Goal: Information Seeking & Learning: Learn about a topic

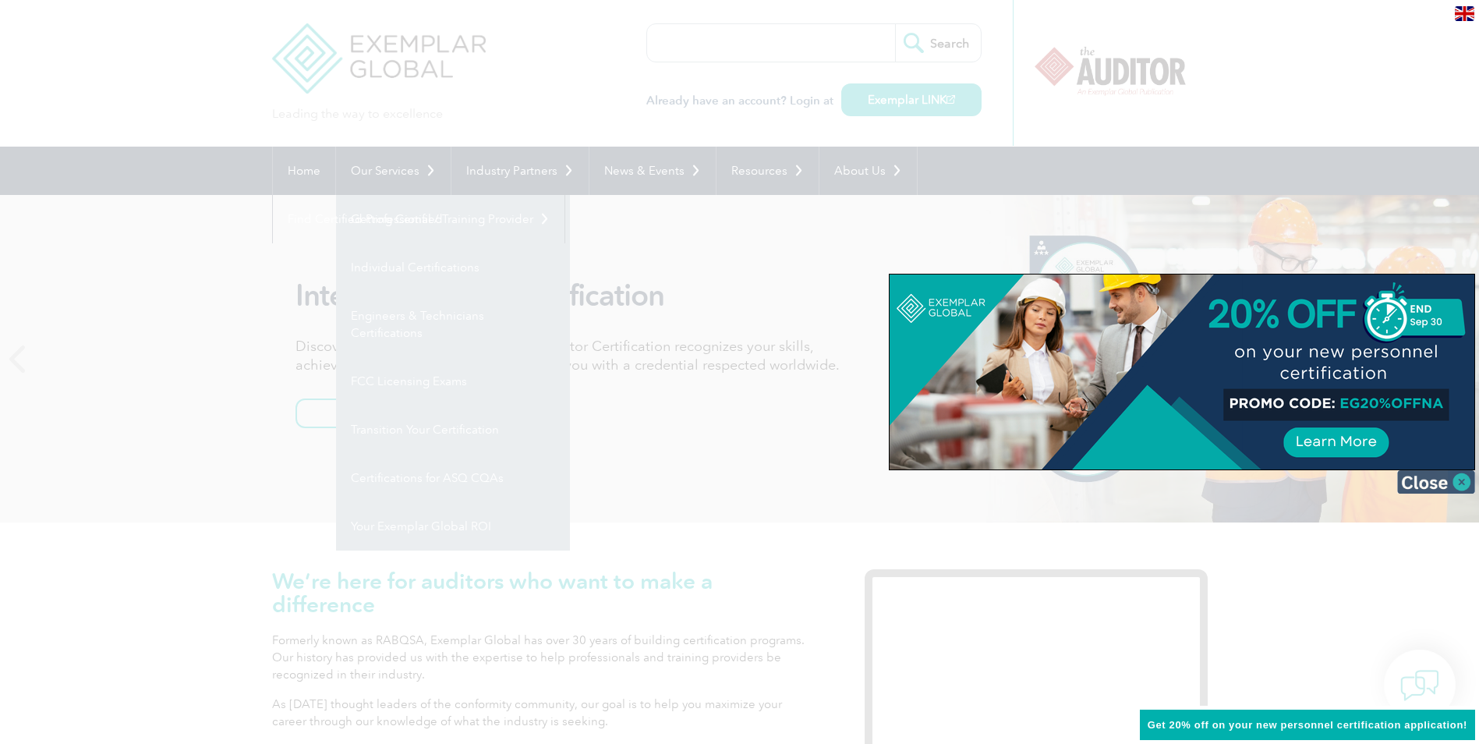
click at [1453, 480] on img at bounding box center [1436, 481] width 78 height 23
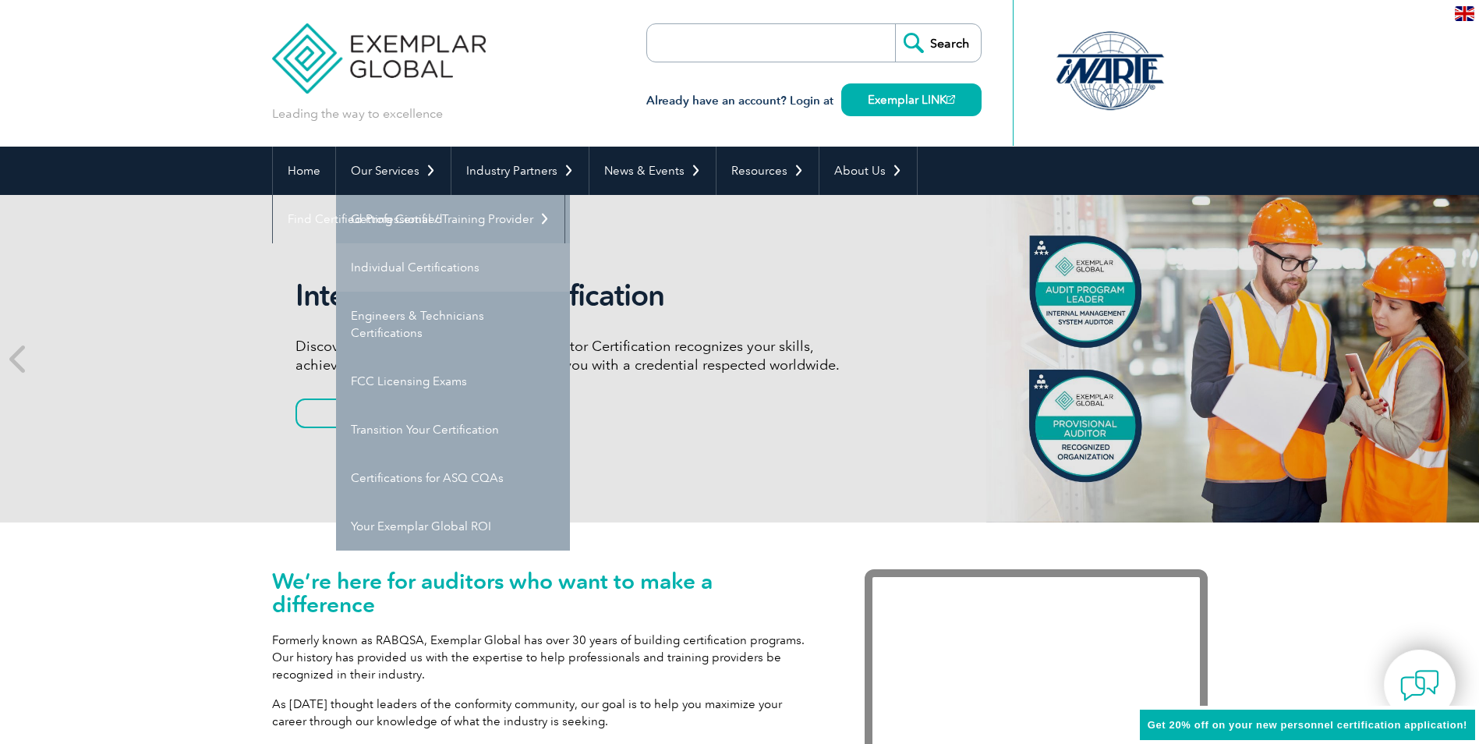
click at [402, 260] on link "Individual Certifications" at bounding box center [453, 267] width 234 height 48
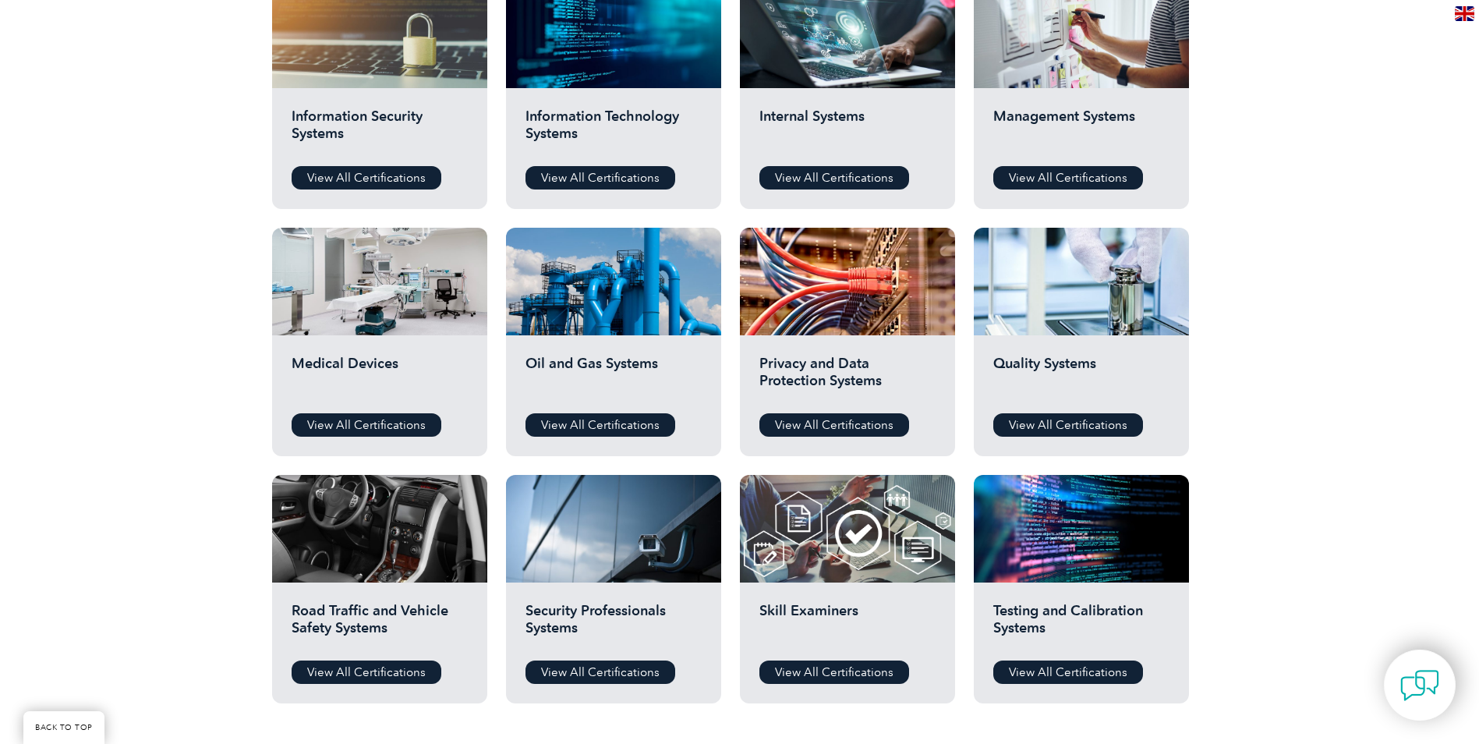
scroll to position [935, 0]
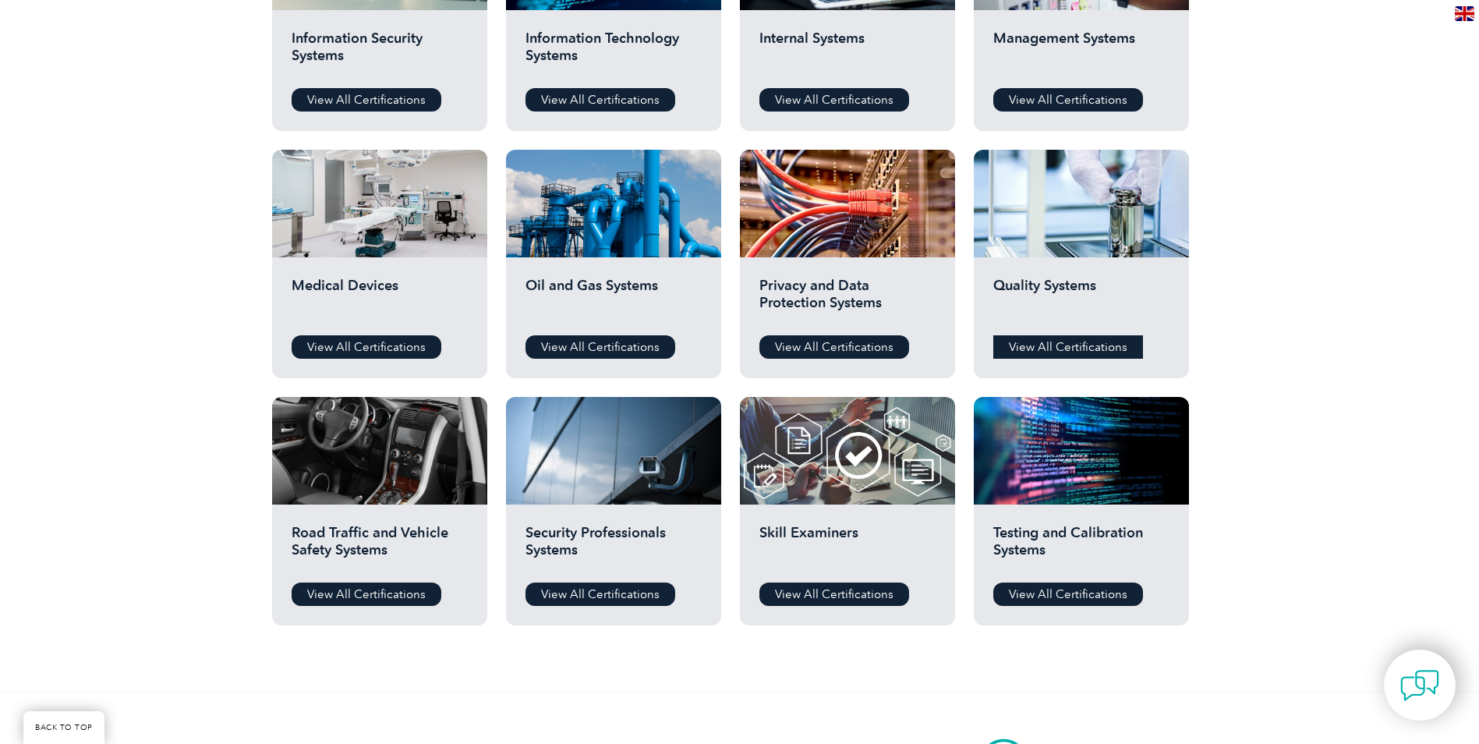
click at [1069, 342] on link "View All Certifications" at bounding box center [1068, 346] width 150 height 23
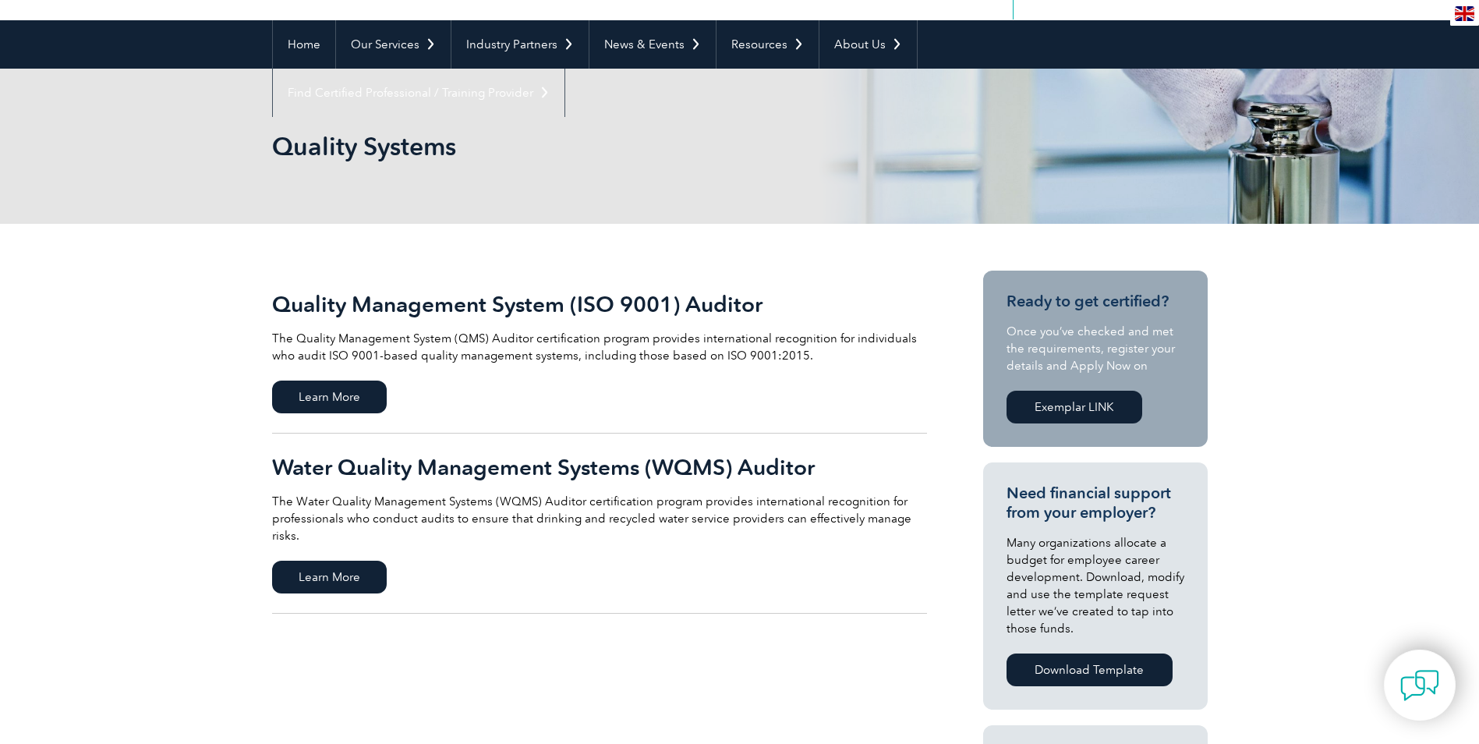
scroll to position [156, 0]
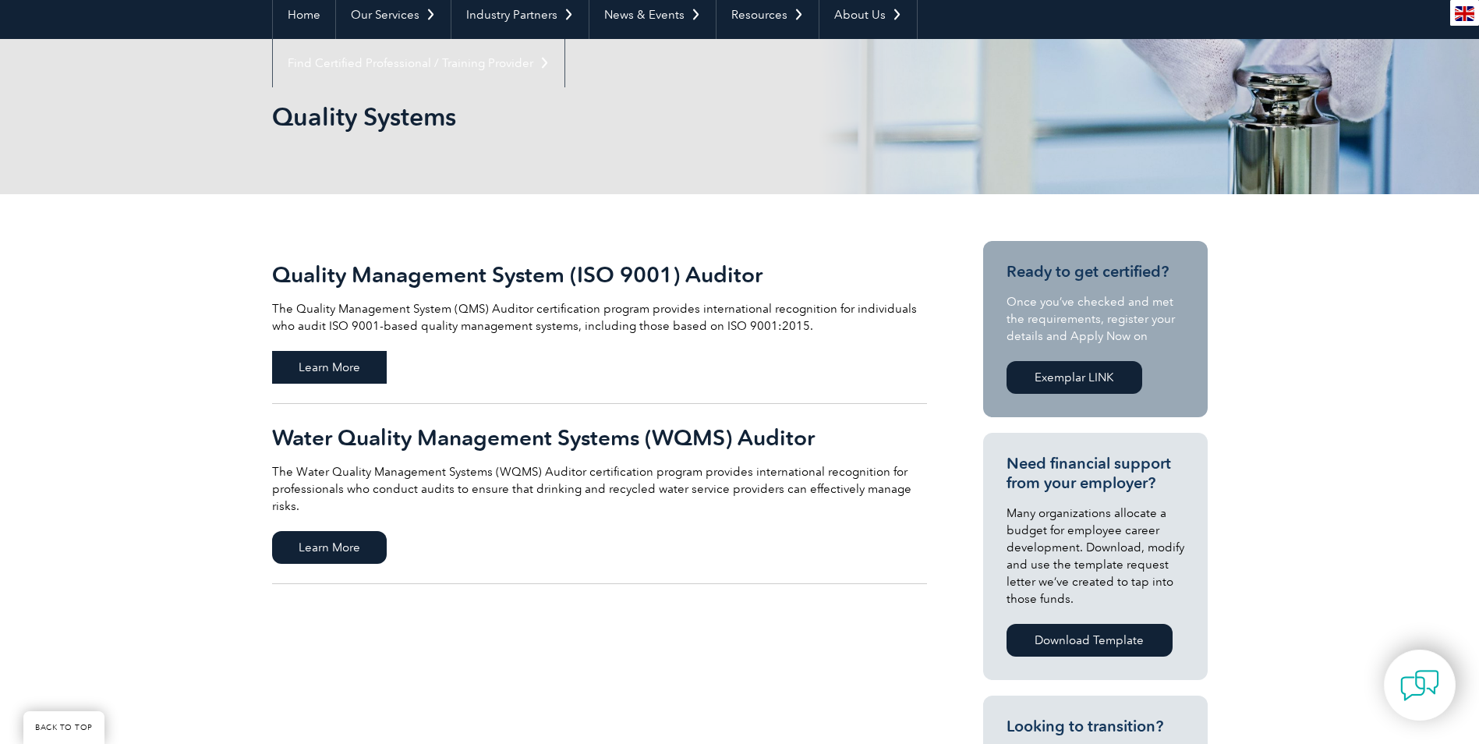
click at [313, 357] on span "Learn More" at bounding box center [329, 367] width 115 height 33
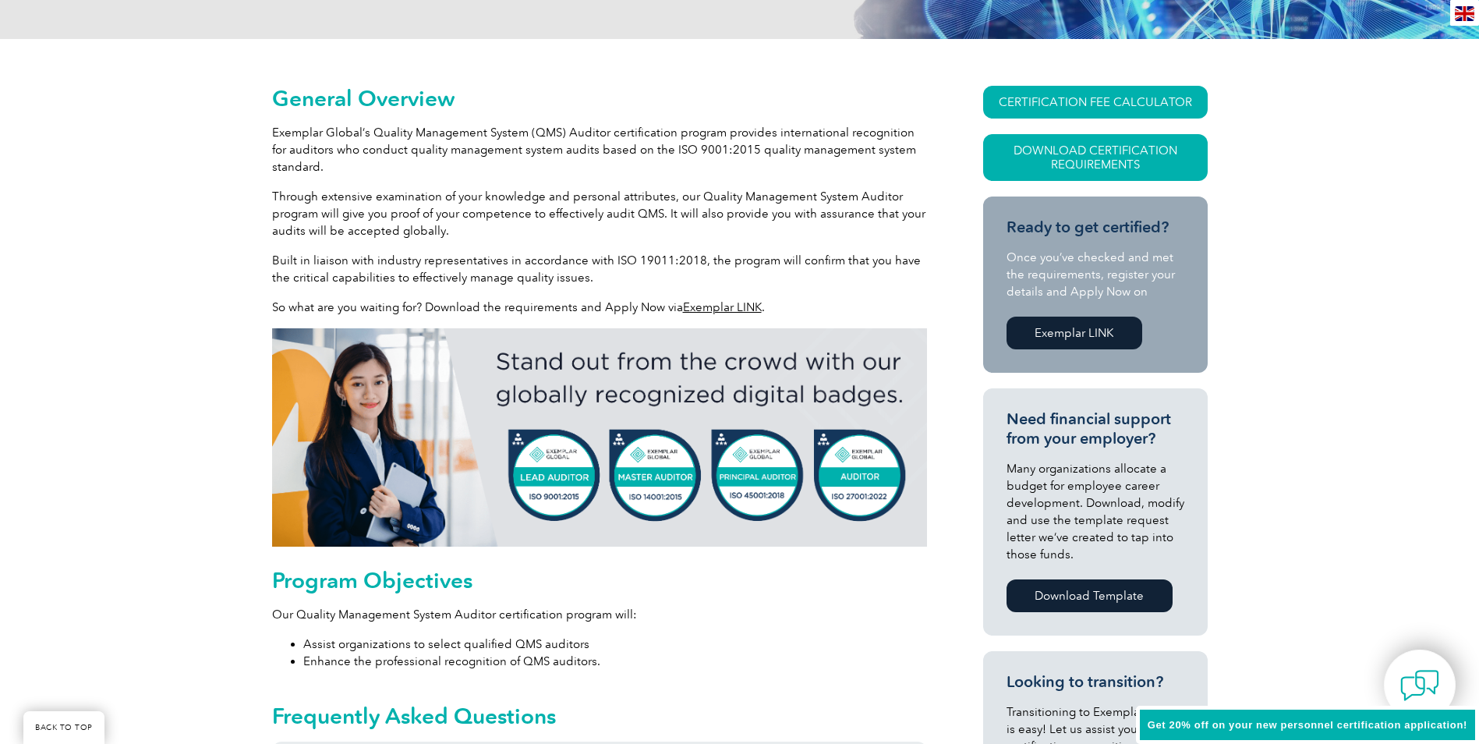
scroll to position [312, 0]
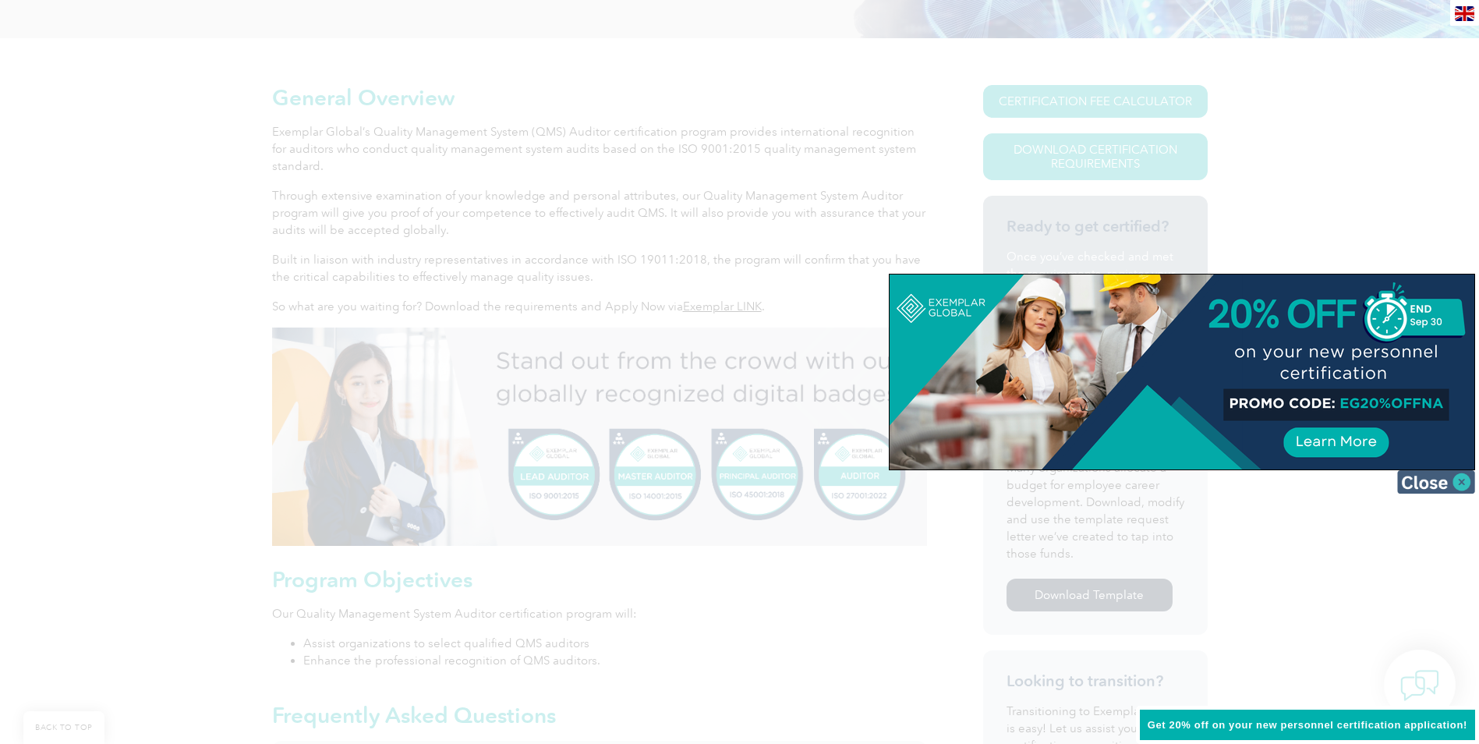
click at [1465, 483] on img at bounding box center [1436, 481] width 78 height 23
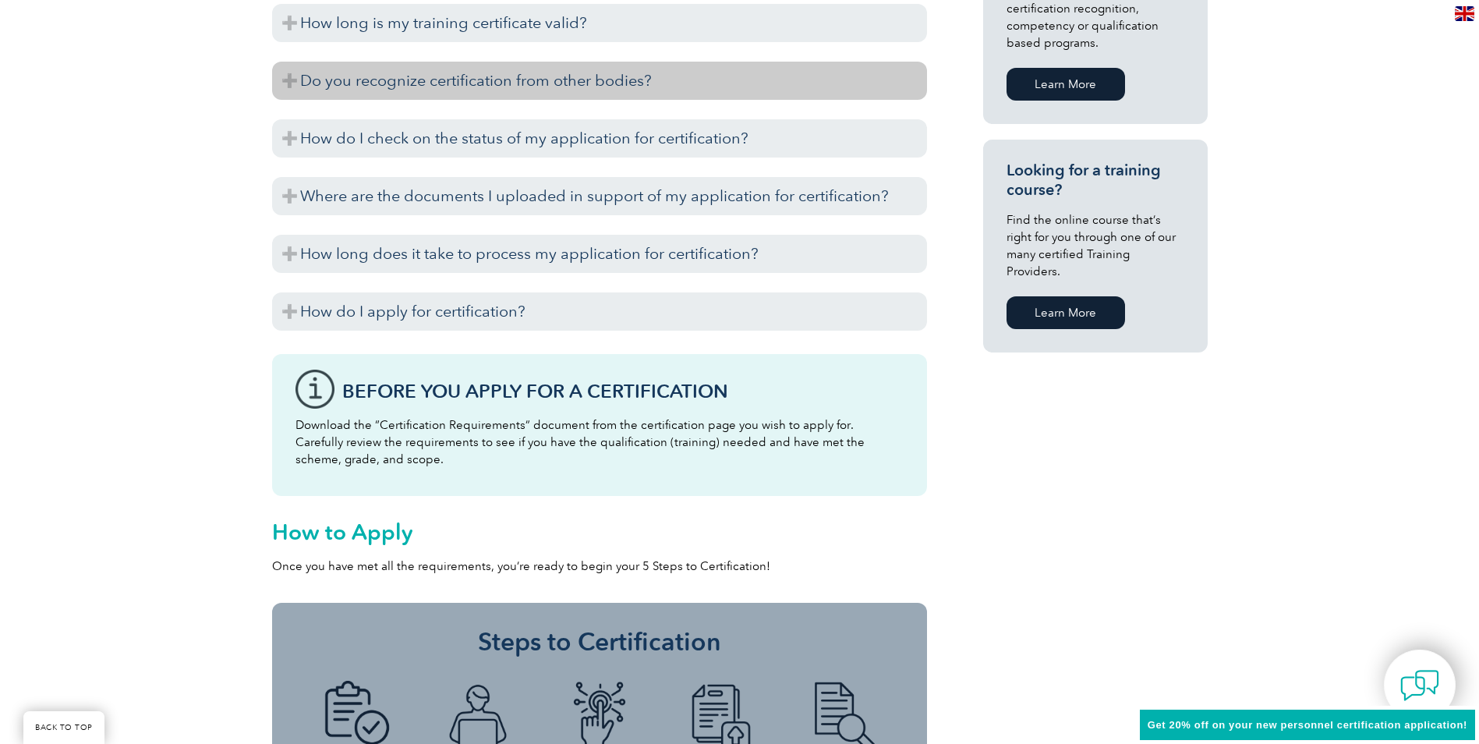
scroll to position [1091, 0]
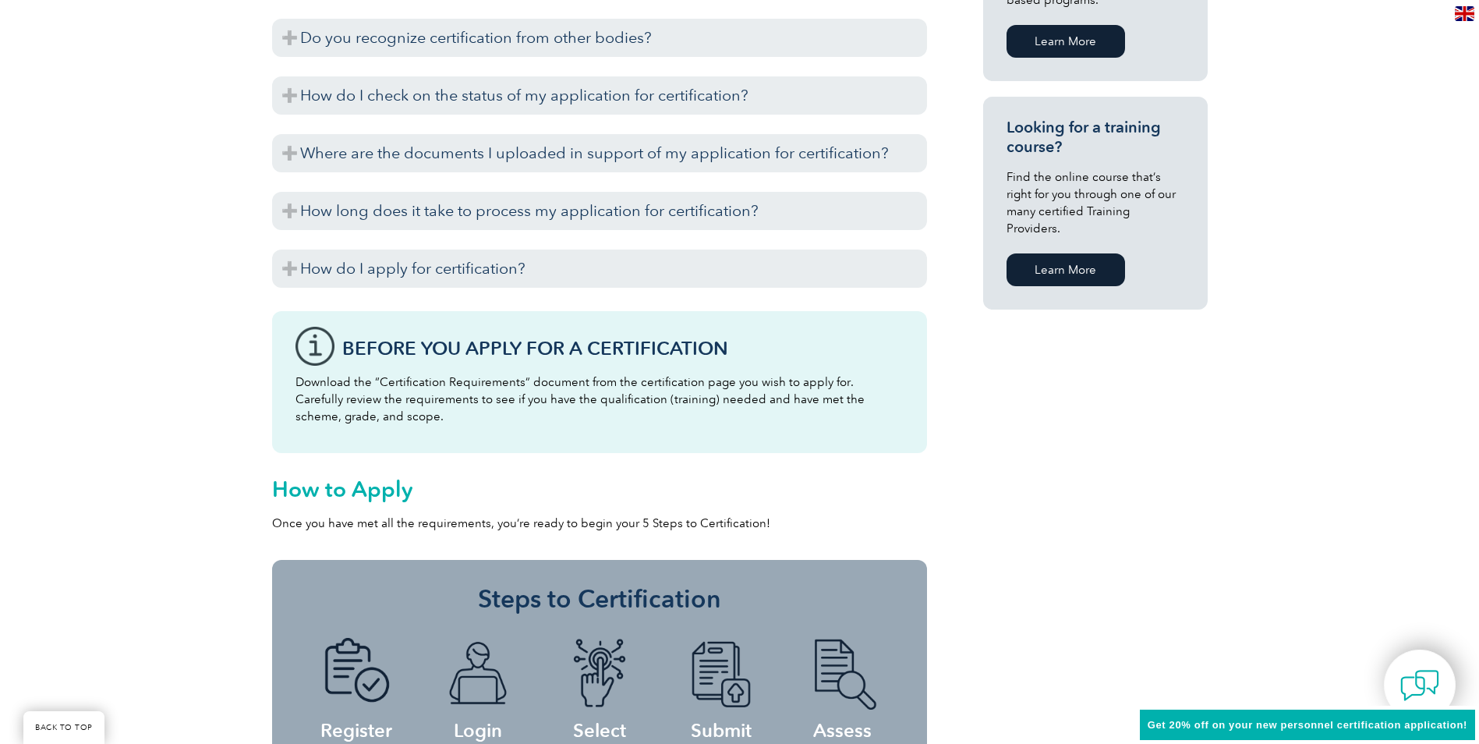
click at [1083, 253] on link "Learn More" at bounding box center [1065, 269] width 118 height 33
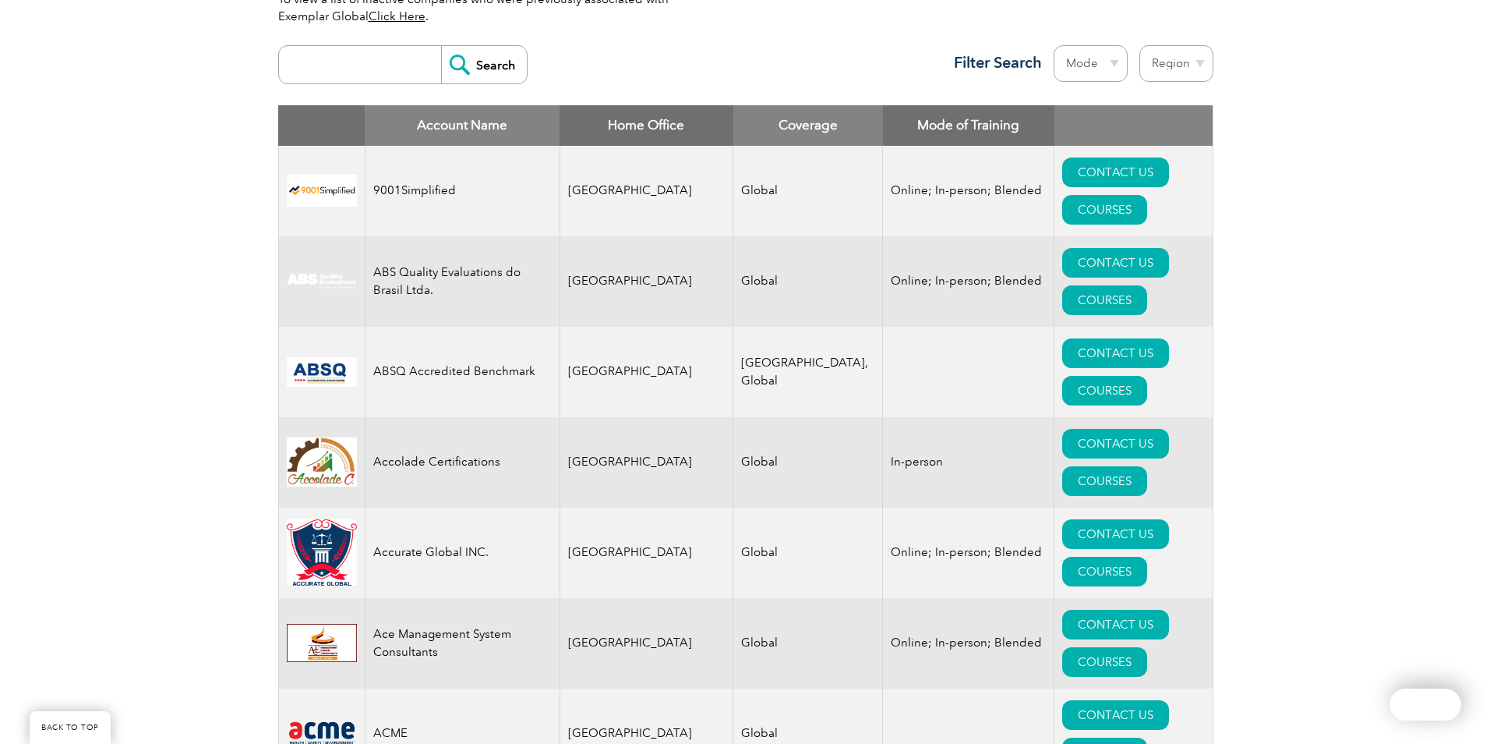
scroll to position [624, 0]
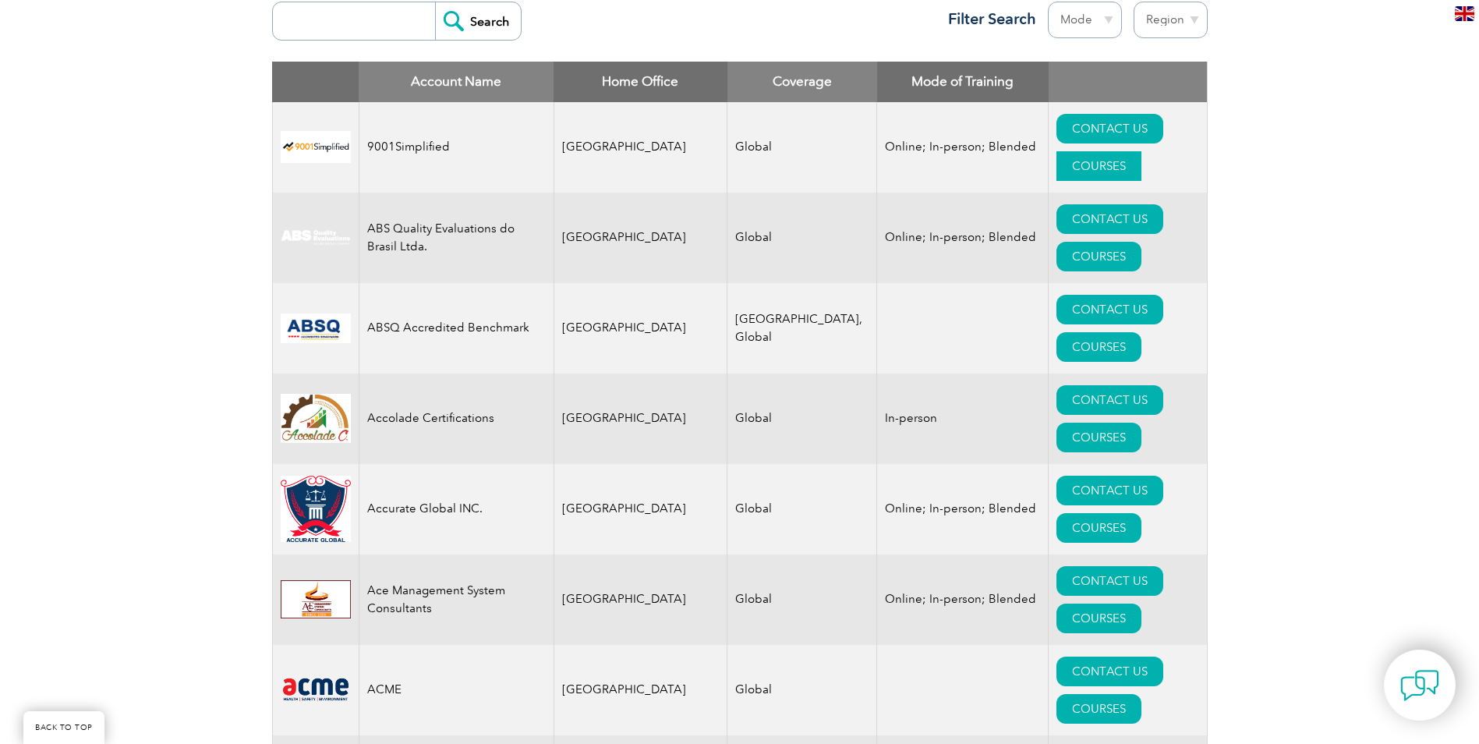
click at [1125, 151] on link "COURSES" at bounding box center [1098, 166] width 85 height 30
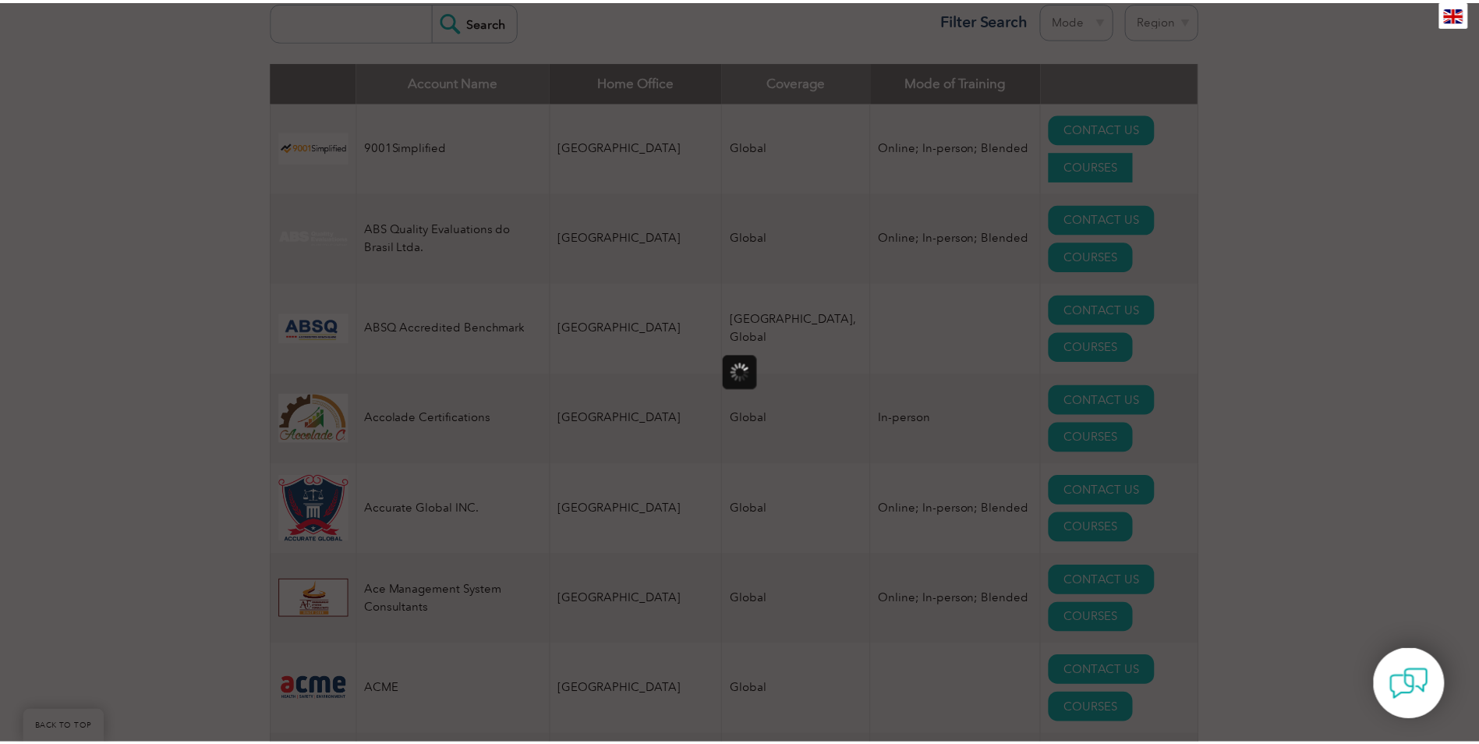
scroll to position [0, 0]
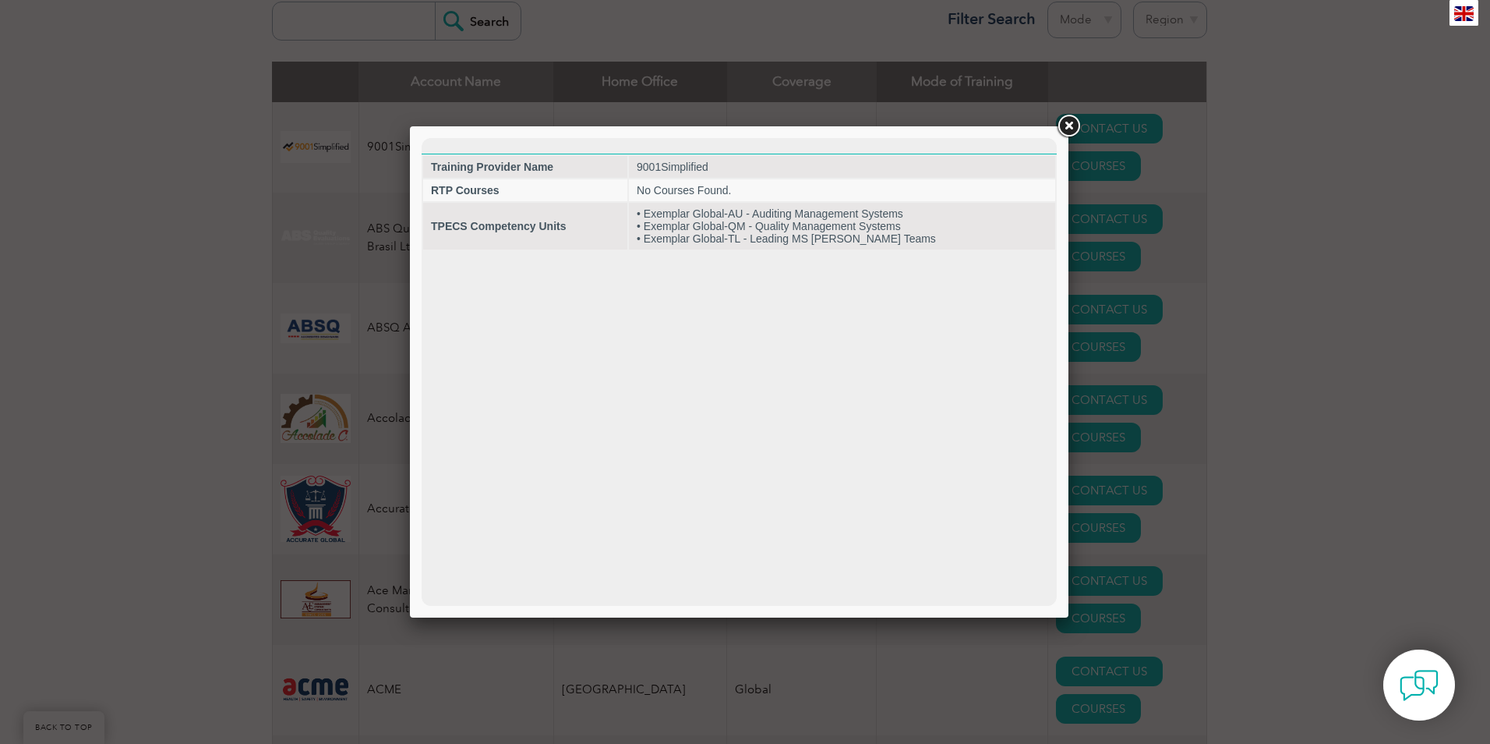
click at [1074, 125] on link at bounding box center [1069, 126] width 28 height 28
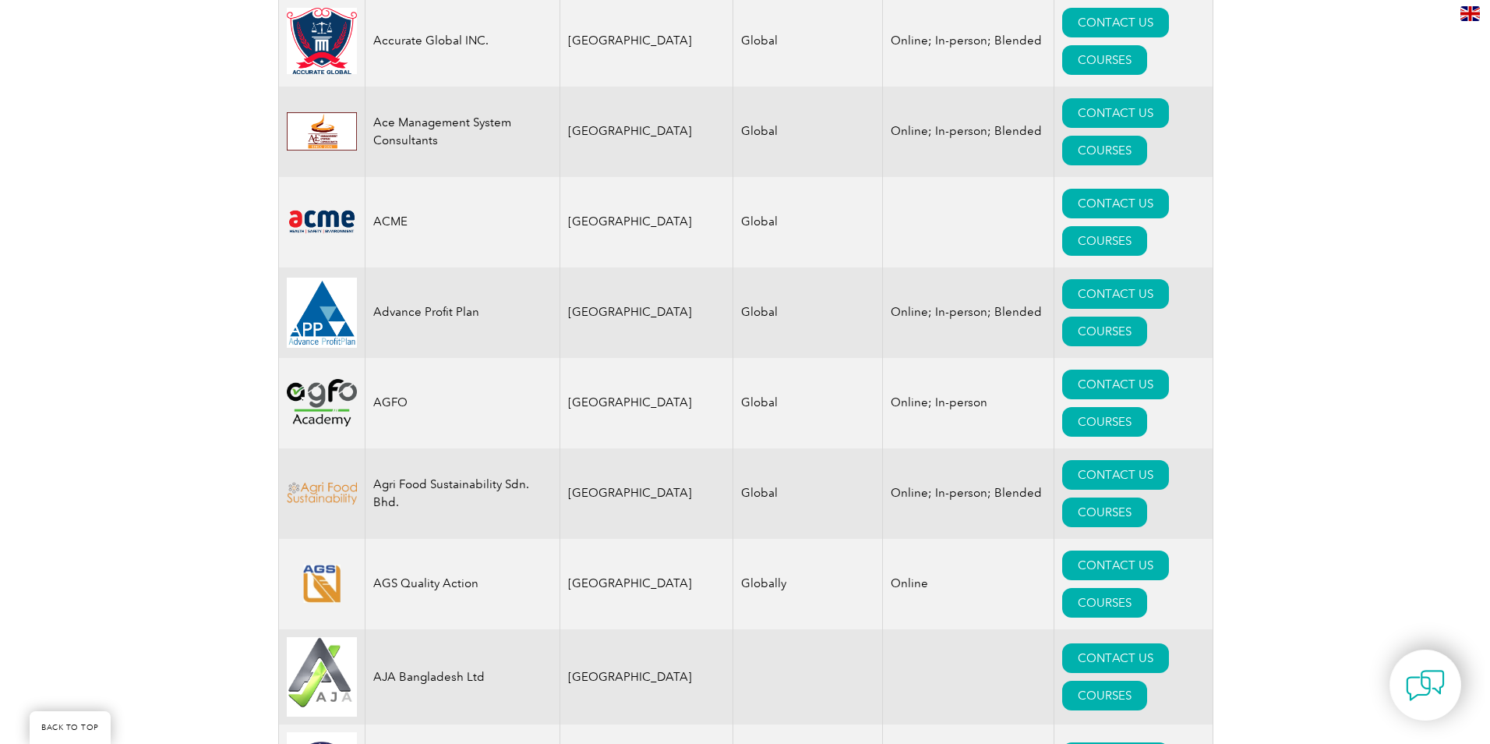
scroll to position [1559, 0]
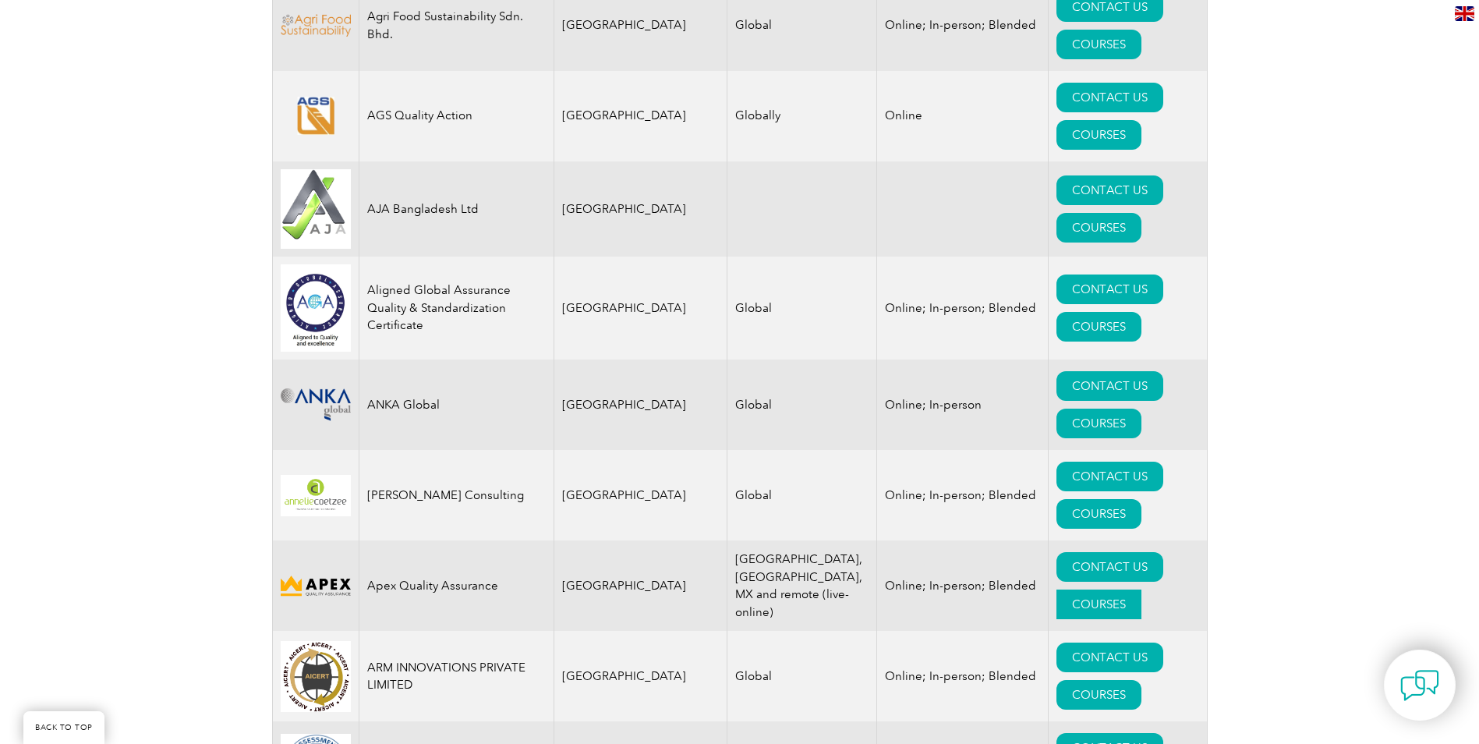
click at [1102, 589] on link "COURSES" at bounding box center [1098, 604] width 85 height 30
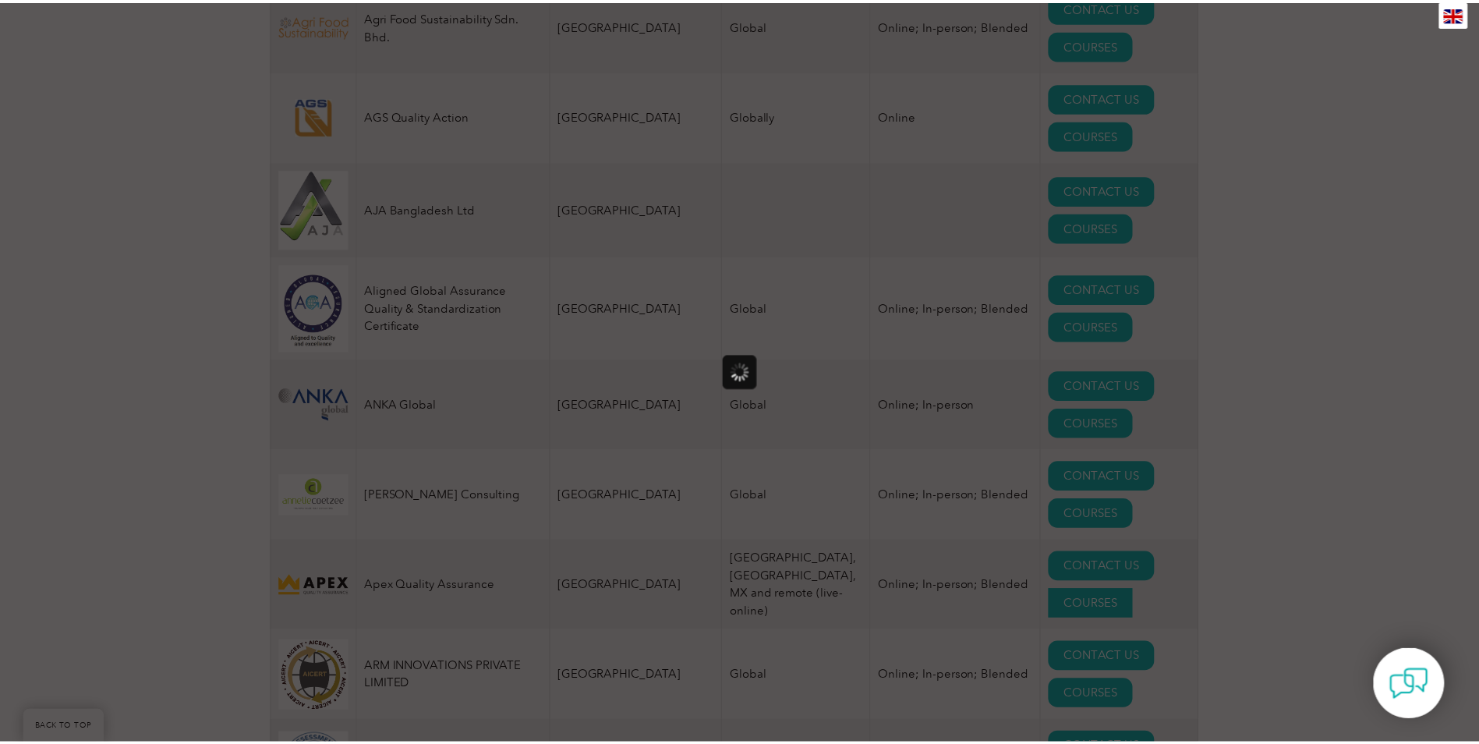
scroll to position [0, 0]
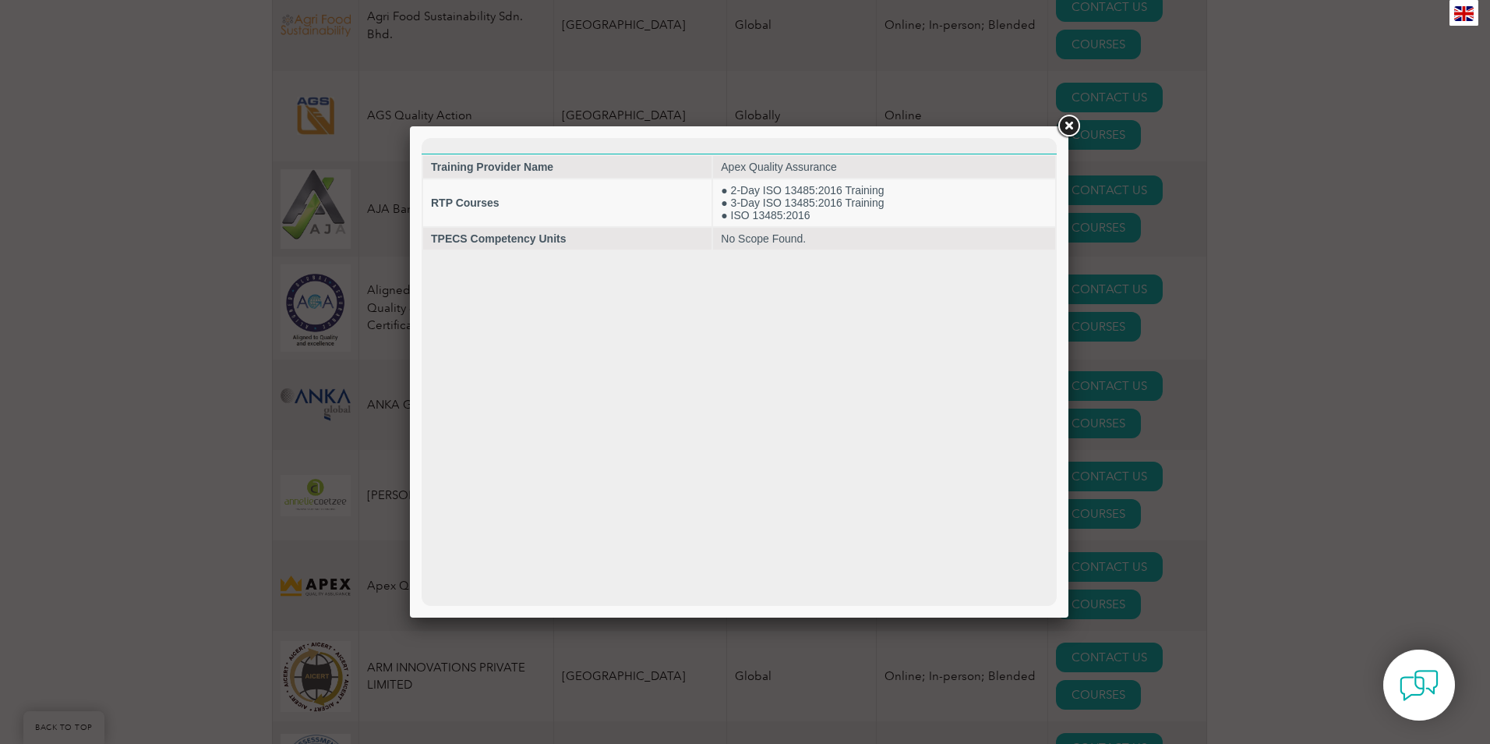
click at [1068, 128] on link at bounding box center [1069, 126] width 28 height 28
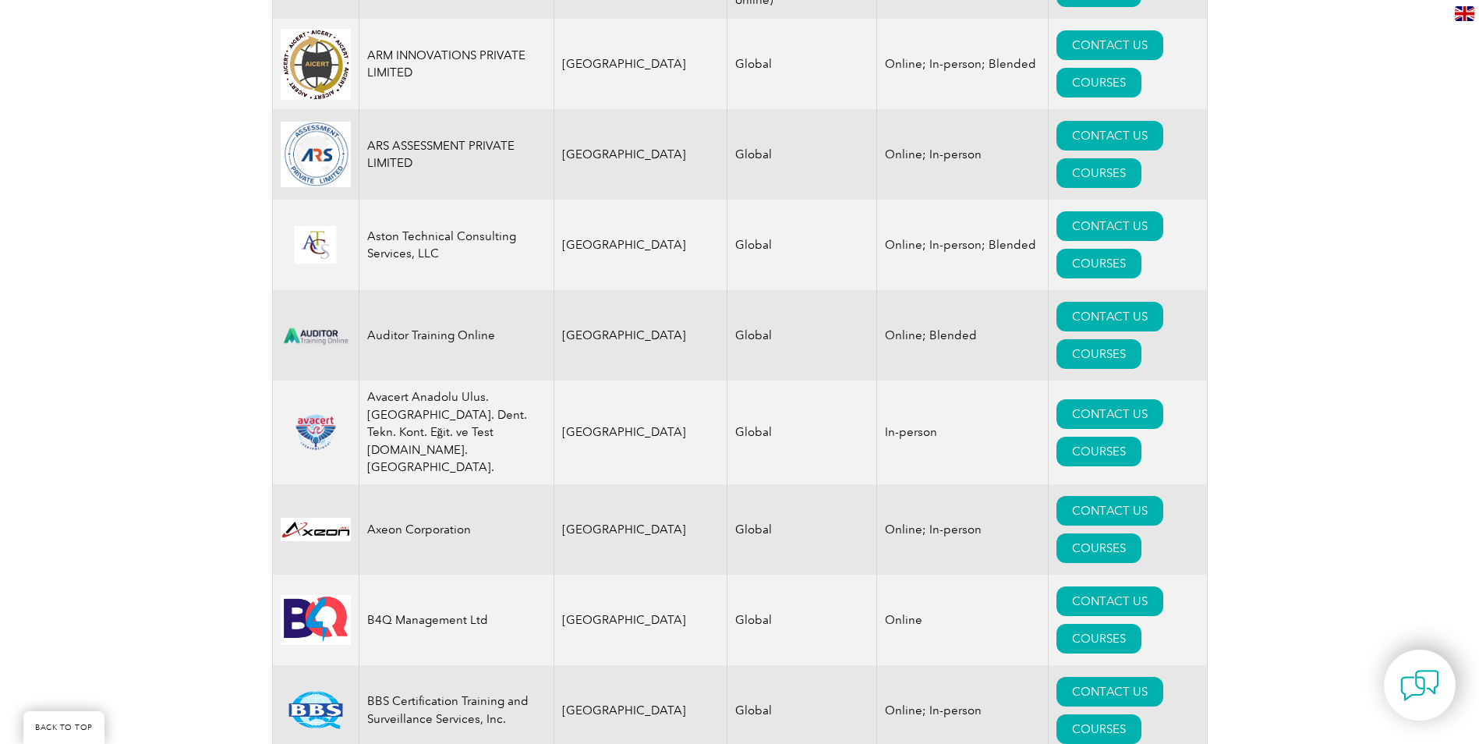
scroll to position [2182, 0]
